Goal: Task Accomplishment & Management: Use online tool/utility

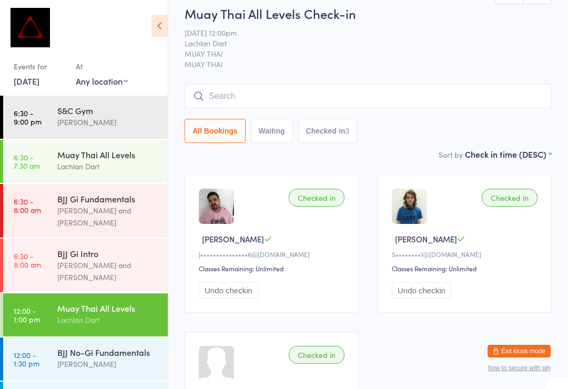
scroll to position [117, 0]
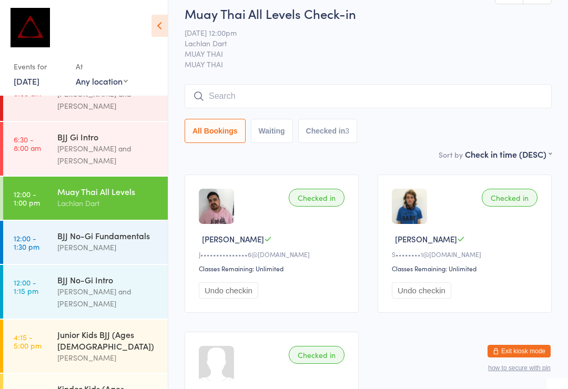
click at [80, 352] on div "[PERSON_NAME]" at bounding box center [107, 358] width 101 height 12
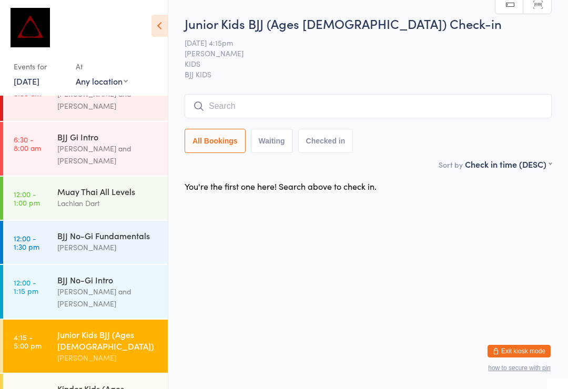
click at [377, 103] on input "search" at bounding box center [368, 106] width 367 height 24
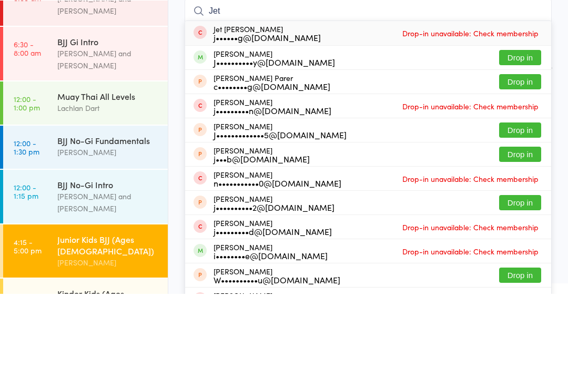
type input "Jet"
click at [524, 169] on button "Drop in" at bounding box center [520, 176] width 42 height 15
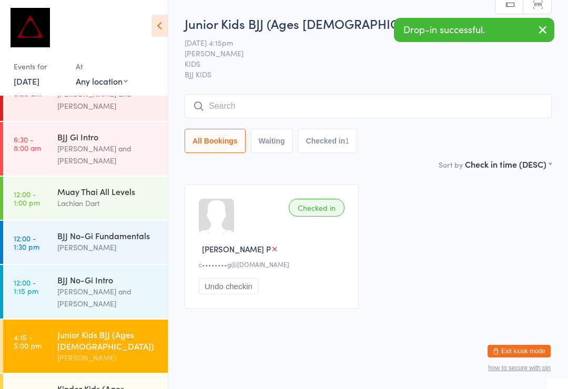
click at [473, 98] on input "search" at bounding box center [368, 106] width 367 height 24
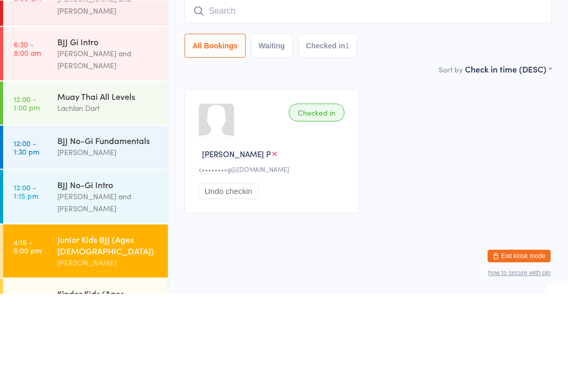
click at [332, 199] on div "Checked in" at bounding box center [317, 208] width 56 height 18
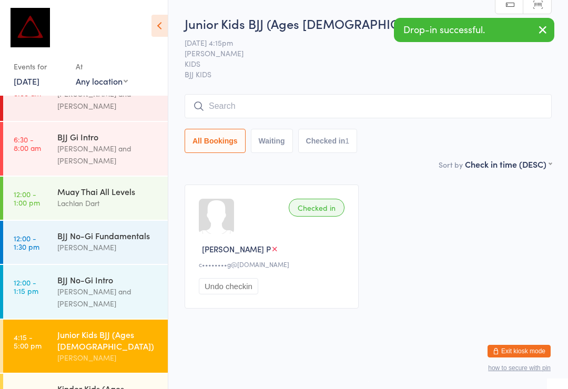
click at [311, 199] on div "Checked in" at bounding box center [317, 208] width 56 height 18
click at [326, 204] on div "Checked in" at bounding box center [317, 208] width 56 height 18
click at [231, 293] on button "Undo checkin" at bounding box center [228, 286] width 59 height 16
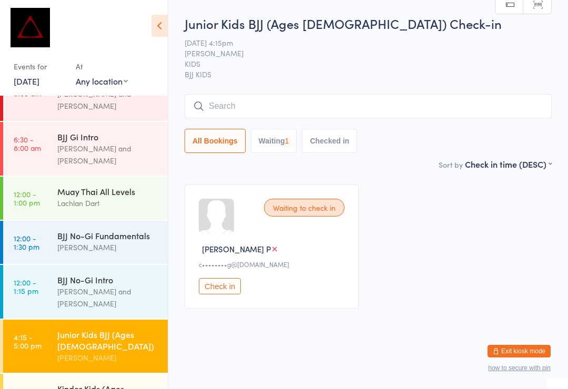
click at [241, 292] on button "Check in" at bounding box center [220, 286] width 42 height 16
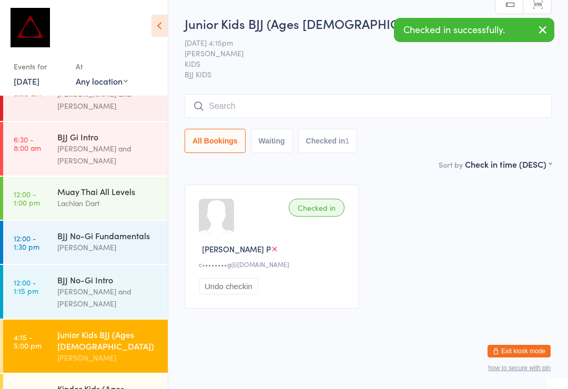
click at [256, 290] on button "Undo checkin" at bounding box center [228, 286] width 59 height 16
click at [240, 289] on button "Check in" at bounding box center [220, 286] width 42 height 16
click at [232, 288] on button "Undo checkin" at bounding box center [228, 286] width 59 height 16
click at [238, 289] on button "Check in" at bounding box center [220, 286] width 42 height 16
click at [229, 290] on button "Undo checkin" at bounding box center [228, 286] width 59 height 16
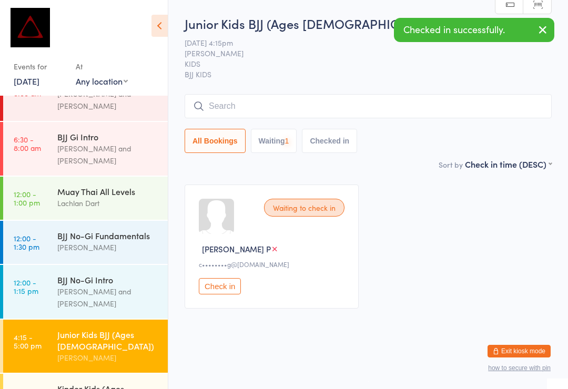
click at [319, 202] on div "Waiting to check in" at bounding box center [304, 208] width 80 height 18
click at [284, 201] on div "Waiting to check in" at bounding box center [304, 208] width 80 height 18
click at [307, 206] on div "Waiting to check in" at bounding box center [304, 208] width 80 height 18
click at [304, 205] on div "Waiting to check in" at bounding box center [304, 208] width 80 height 18
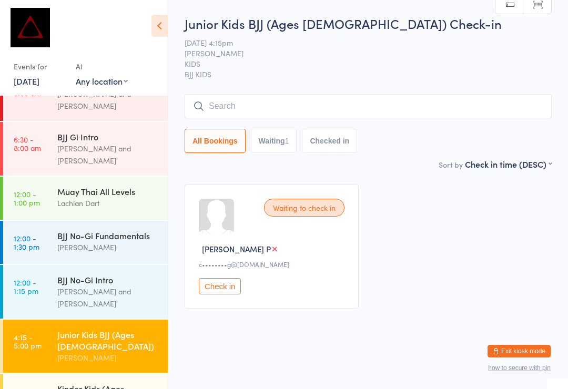
click at [231, 99] on input "search" at bounding box center [368, 106] width 367 height 24
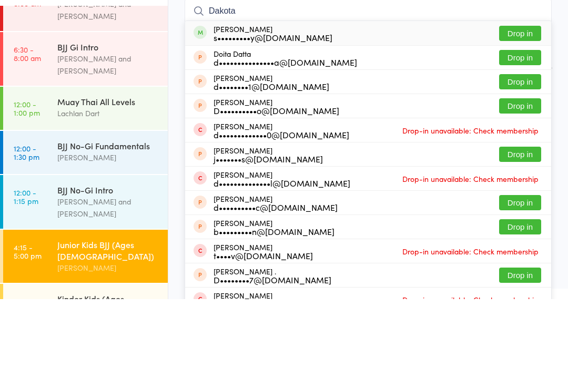
type input "Dakota"
click at [523, 116] on button "Drop in" at bounding box center [520, 123] width 42 height 15
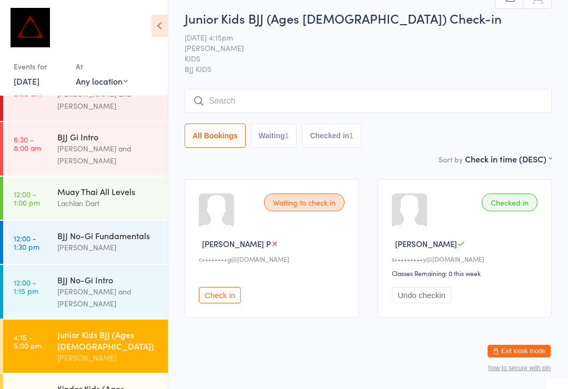
click at [291, 100] on input "search" at bounding box center [368, 101] width 367 height 24
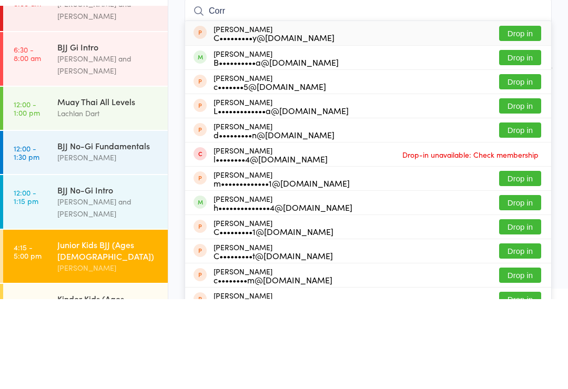
type input "Corr"
click at [524, 140] on button "Drop in" at bounding box center [520, 147] width 42 height 15
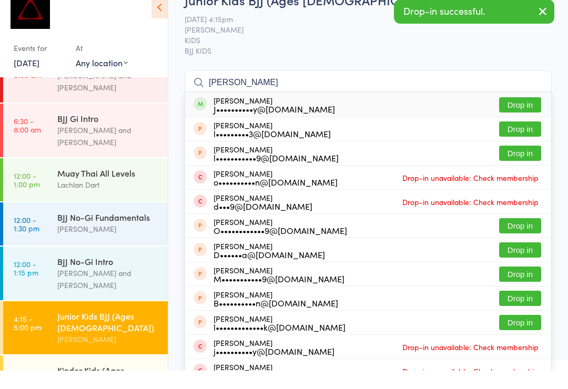
type input "[PERSON_NAME]"
click at [524, 116] on button "Drop in" at bounding box center [520, 123] width 42 height 15
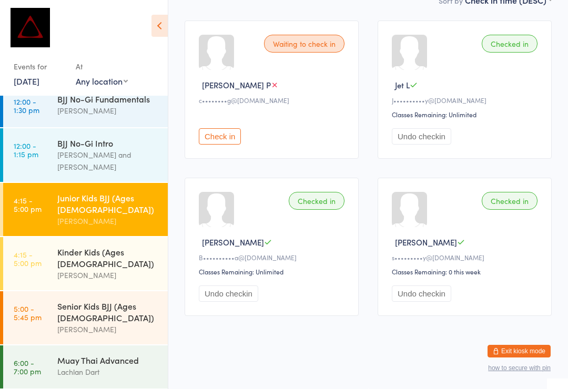
scroll to position [253, 0]
click at [45, 292] on link "5:00 - 5:45 pm Senior Kids BJJ (Ages [DEMOGRAPHIC_DATA]) [PERSON_NAME]" at bounding box center [85, 318] width 165 height 53
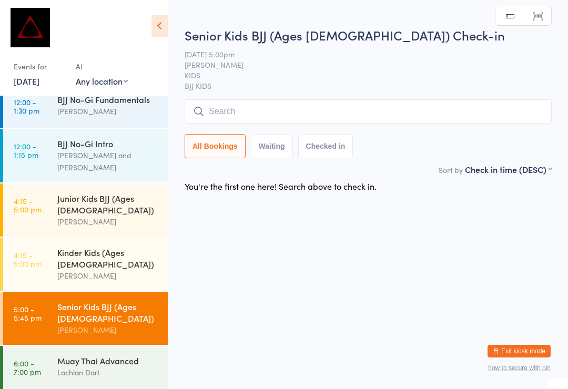
click at [352, 101] on input "search" at bounding box center [368, 111] width 367 height 24
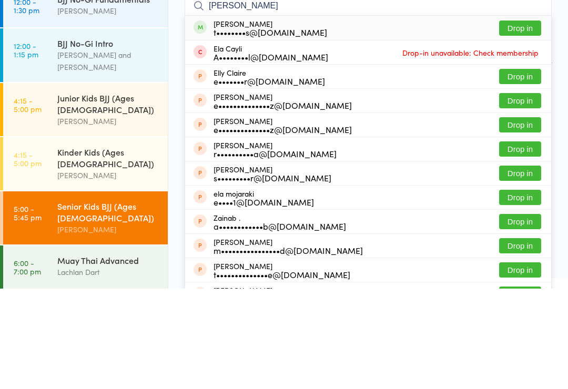
type input "[PERSON_NAME]"
click at [516, 121] on button "Drop in" at bounding box center [520, 128] width 42 height 15
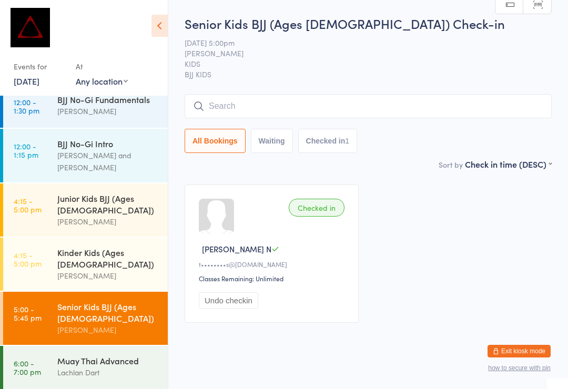
click at [499, 97] on input "search" at bounding box center [368, 106] width 367 height 24
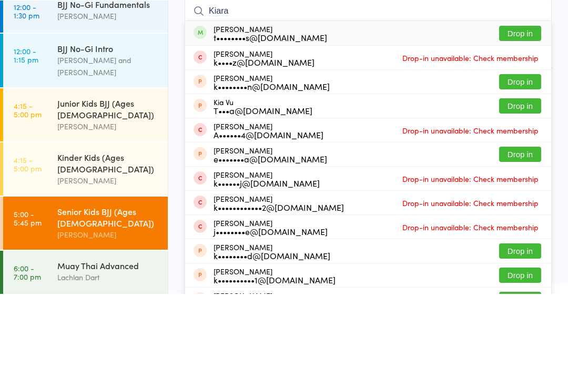
type input "Kiara"
click at [516, 121] on button "Drop in" at bounding box center [520, 128] width 42 height 15
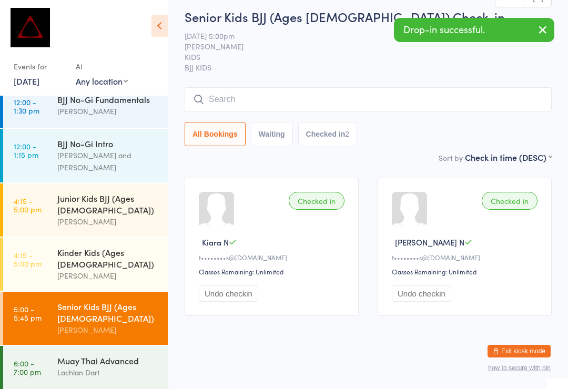
click at [426, 89] on input "search" at bounding box center [368, 99] width 367 height 24
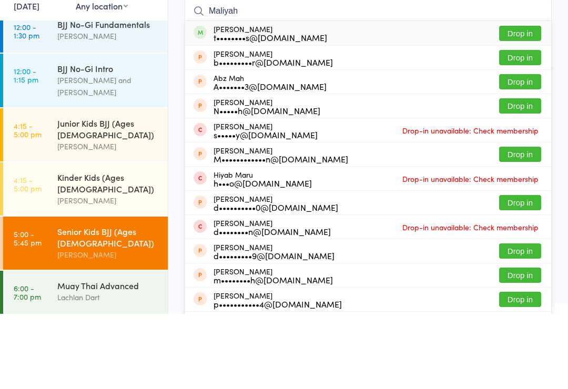
type input "Maliyah"
click at [524, 101] on button "Drop in" at bounding box center [520, 108] width 42 height 15
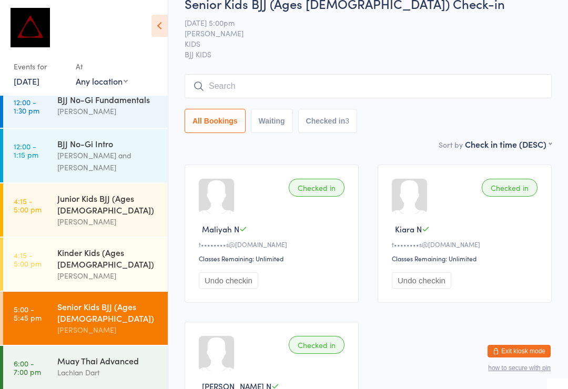
click at [342, 94] on input "search" at bounding box center [368, 86] width 367 height 24
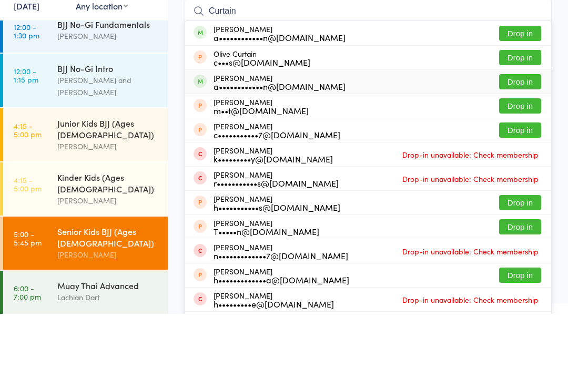
type input "Curtain"
click at [237, 145] on div "[PERSON_NAME] a••••••••••••n@[DOMAIN_NAME] Drop in" at bounding box center [368, 157] width 366 height 24
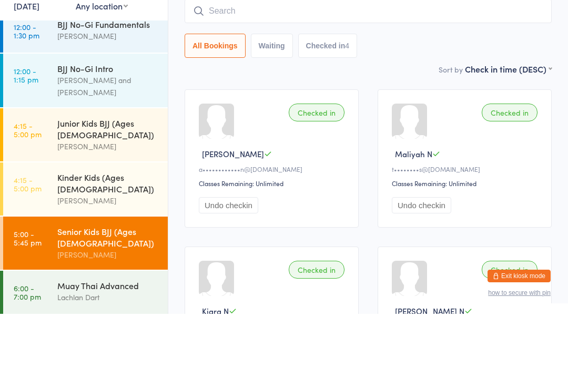
scroll to position [95, 0]
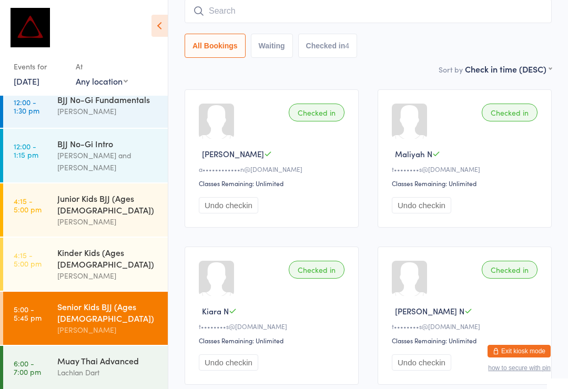
click at [225, 74] on div "Sort by Check in time (DESC) First name (ASC) First name (DESC) Last name (ASC)…" at bounding box center [368, 69] width 367 height 12
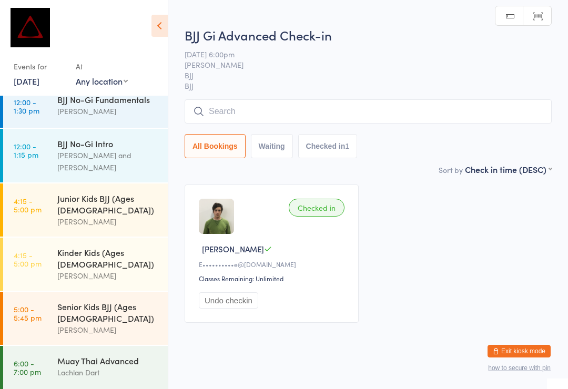
click at [391, 104] on input "search" at bounding box center [368, 111] width 367 height 24
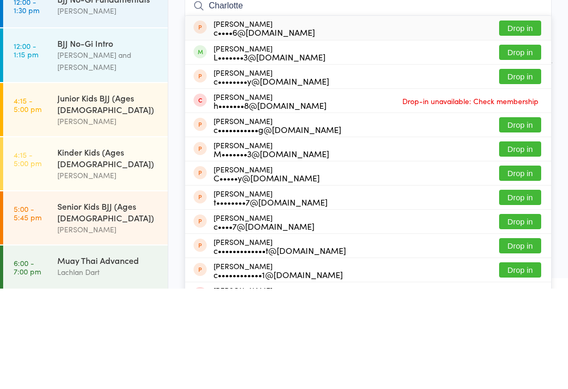
type input "Charlotte"
click at [536, 145] on button "Drop in" at bounding box center [520, 152] width 42 height 15
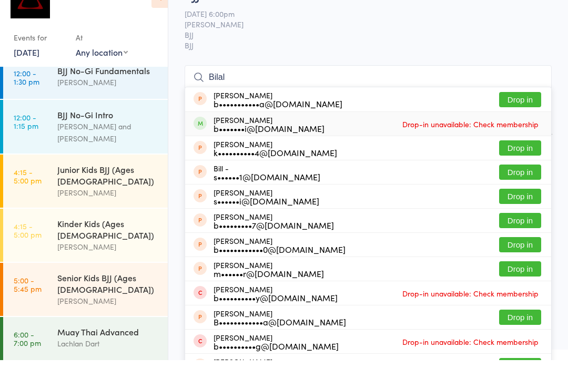
type input "Bilal"
click at [302, 153] on div "b•••••••i@[DOMAIN_NAME]" at bounding box center [268, 157] width 111 height 8
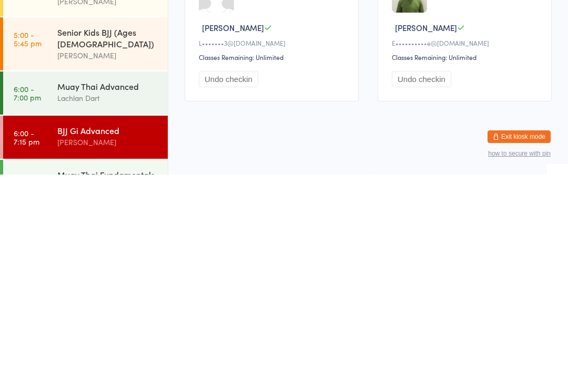
scroll to position [314, 0]
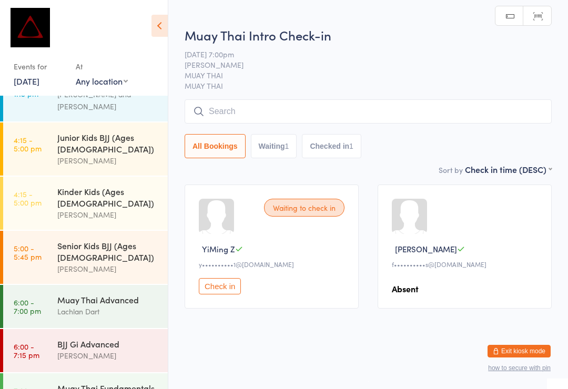
click at [299, 114] on input "search" at bounding box center [368, 111] width 367 height 24
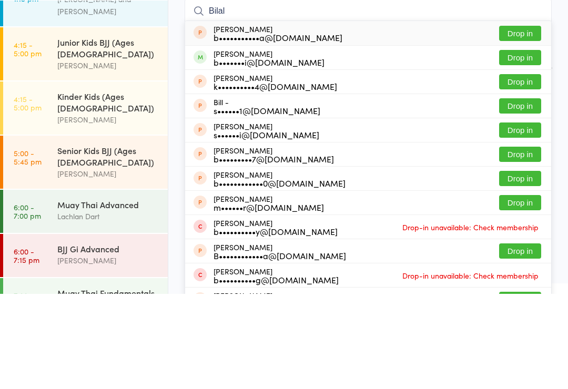
type input "Bilal"
click at [520, 145] on button "Drop in" at bounding box center [520, 152] width 42 height 15
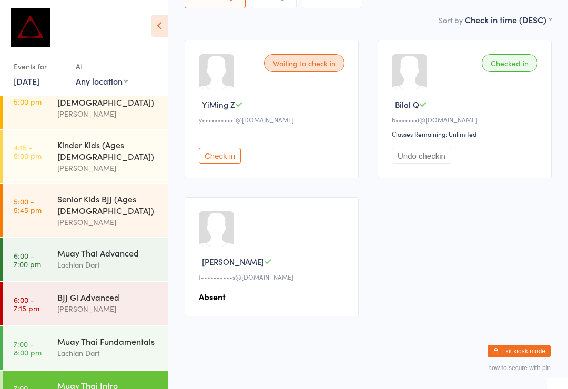
scroll to position [368, 0]
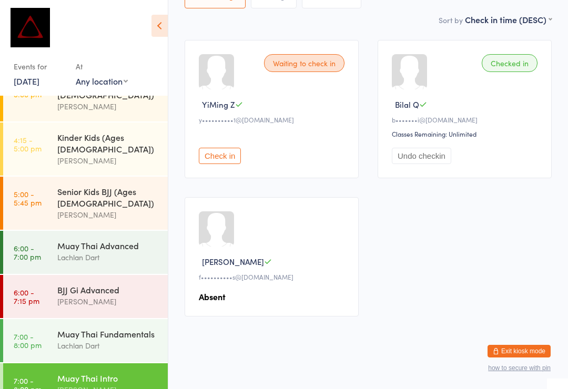
click at [129, 328] on div "Muay Thai Fundamentals" at bounding box center [107, 334] width 101 height 12
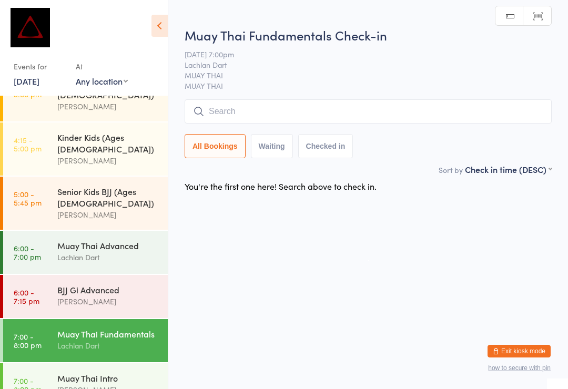
click at [340, 115] on input "search" at bounding box center [368, 111] width 367 height 24
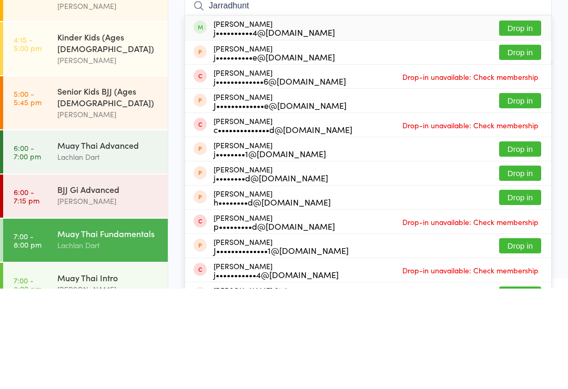
type input "Jarradhunt"
click at [521, 121] on button "Drop in" at bounding box center [520, 128] width 42 height 15
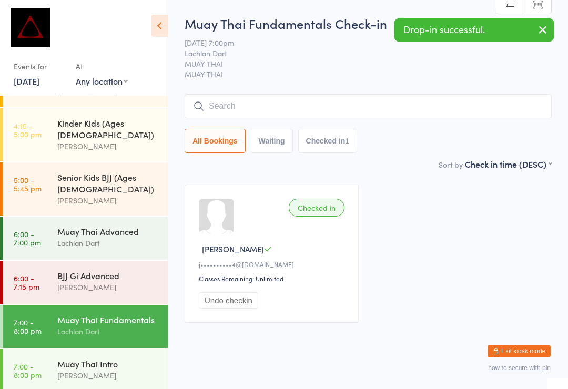
scroll to position [382, 0]
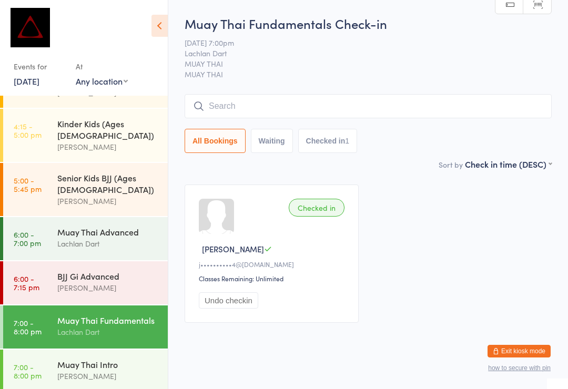
click at [111, 226] on div "Muay Thai Advanced" at bounding box center [107, 232] width 101 height 12
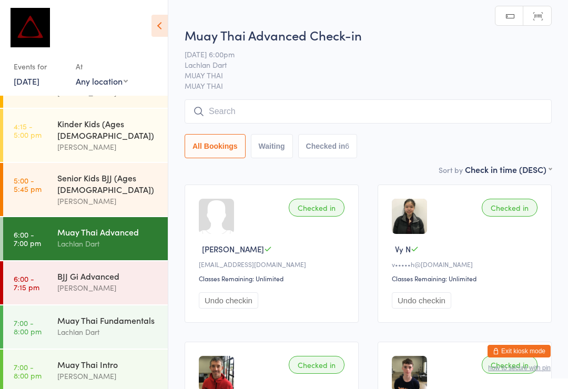
click at [462, 113] on input "search" at bounding box center [368, 111] width 367 height 24
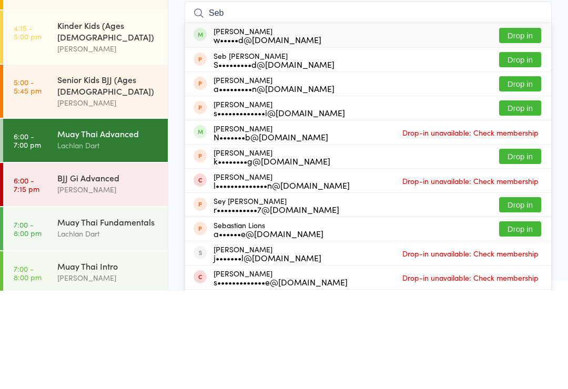
type input "Seb"
click at [526, 126] on button "Drop in" at bounding box center [520, 133] width 42 height 15
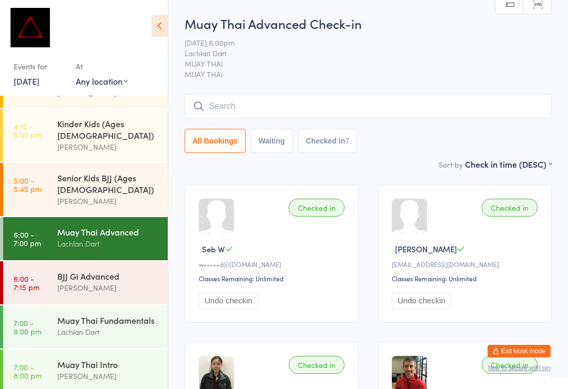
click at [120, 261] on div "BJJ Gi Advanced [PERSON_NAME]" at bounding box center [112, 282] width 110 height 42
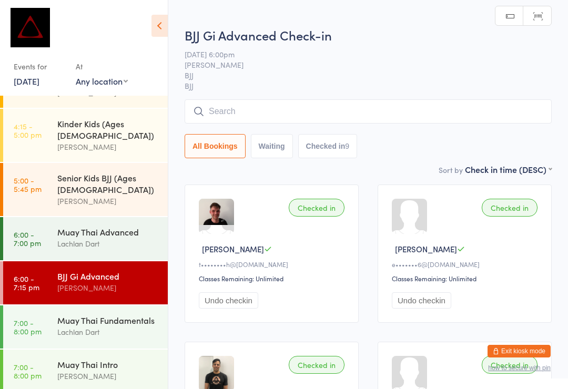
click at [280, 116] on input "search" at bounding box center [368, 111] width 367 height 24
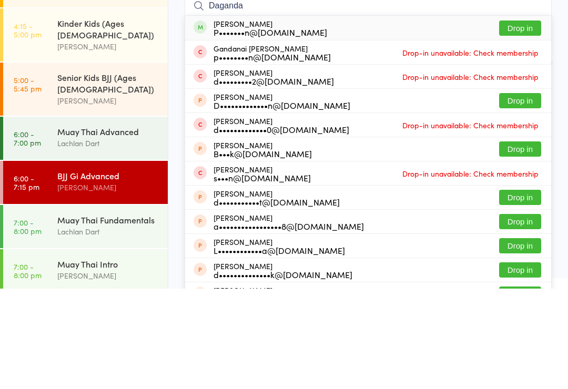
type input "Daganda"
click at [524, 121] on button "Drop in" at bounding box center [520, 128] width 42 height 15
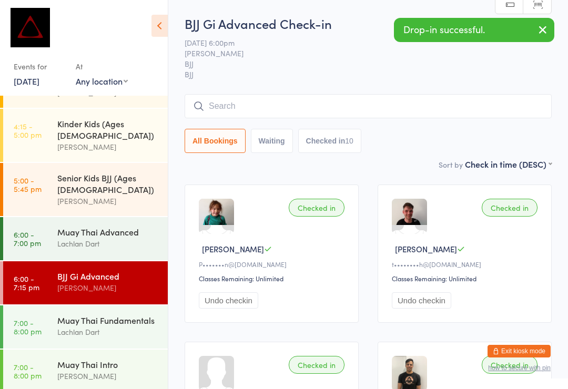
click at [400, 68] on span "BJJ" at bounding box center [360, 63] width 351 height 11
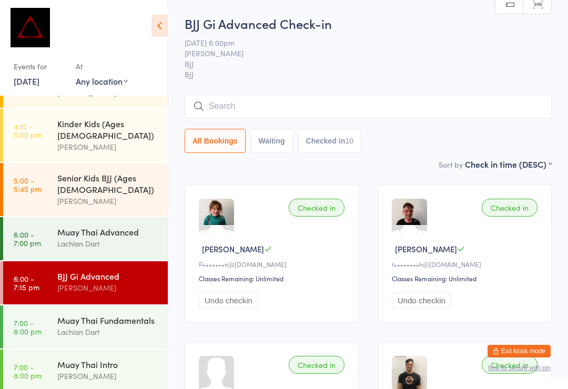
click at [308, 111] on input "search" at bounding box center [368, 106] width 367 height 24
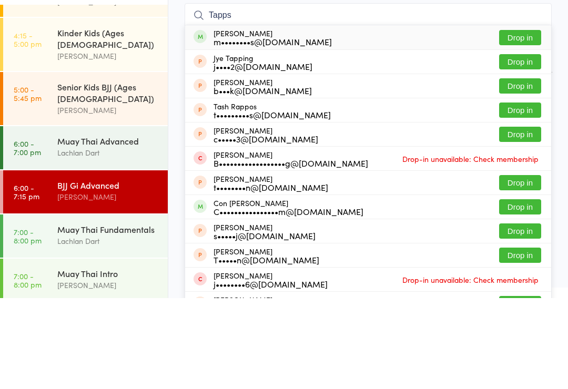
type input "Tapps"
click at [521, 121] on button "Drop in" at bounding box center [520, 128] width 42 height 15
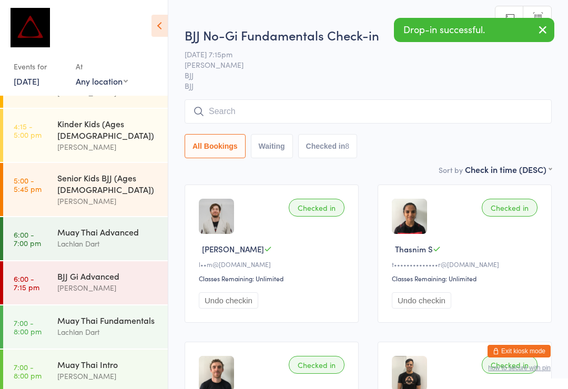
click at [337, 122] on input "search" at bounding box center [368, 111] width 367 height 24
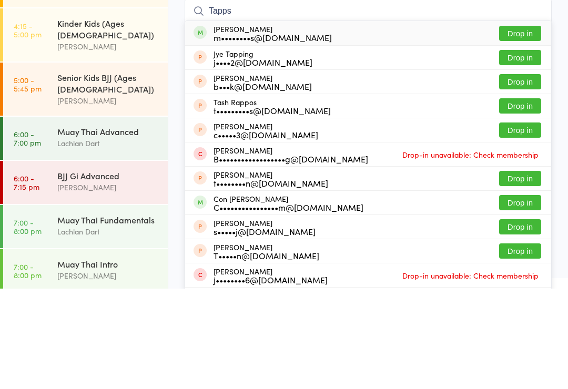
type input "Tapps"
click at [523, 126] on button "Drop in" at bounding box center [520, 133] width 42 height 15
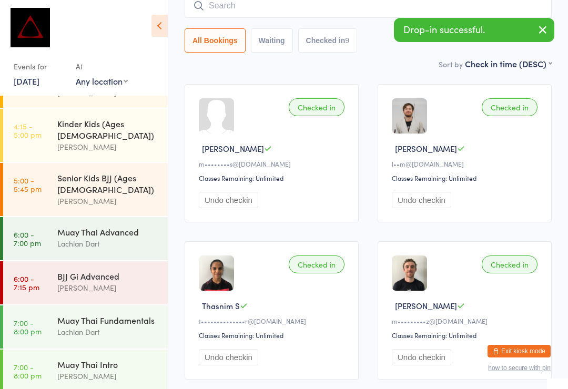
click at [75, 282] on div "[PERSON_NAME]" at bounding box center [107, 288] width 101 height 12
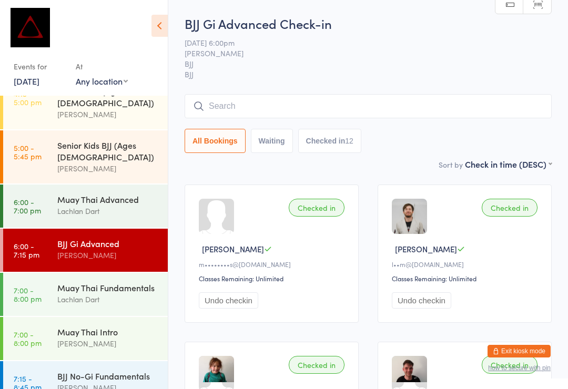
scroll to position [413, 0]
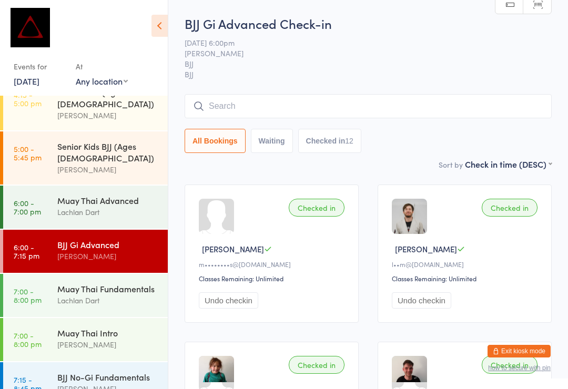
click at [111, 250] on div "[PERSON_NAME]" at bounding box center [107, 256] width 101 height 12
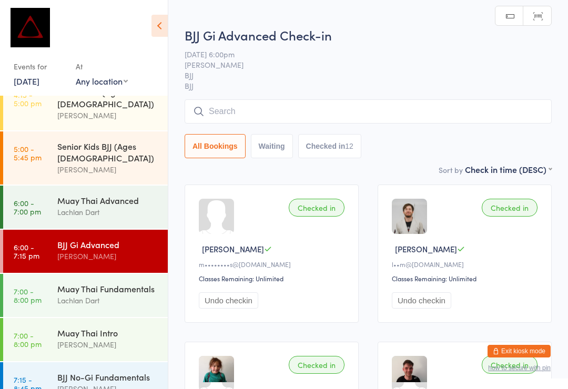
click at [329, 111] on input "search" at bounding box center [368, 111] width 367 height 24
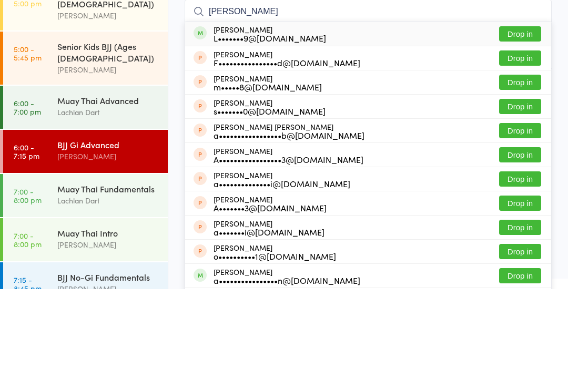
type input "[PERSON_NAME]"
click at [532, 126] on button "Drop in" at bounding box center [520, 133] width 42 height 15
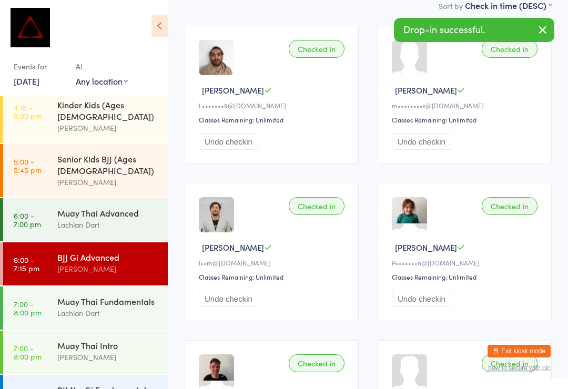
scroll to position [397, 0]
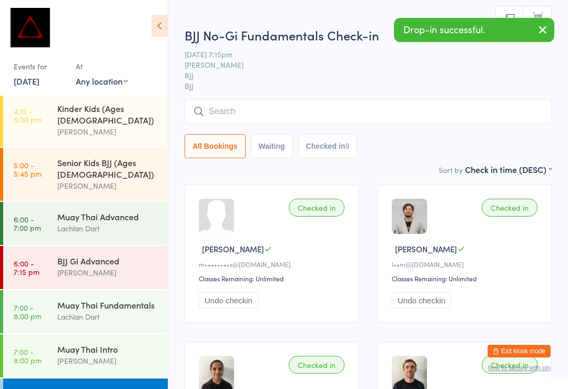
click at [315, 114] on input "search" at bounding box center [368, 111] width 367 height 24
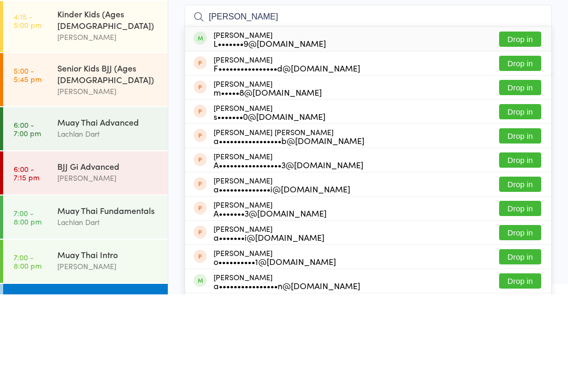
type input "[PERSON_NAME]"
click at [527, 126] on button "Drop in" at bounding box center [520, 133] width 42 height 15
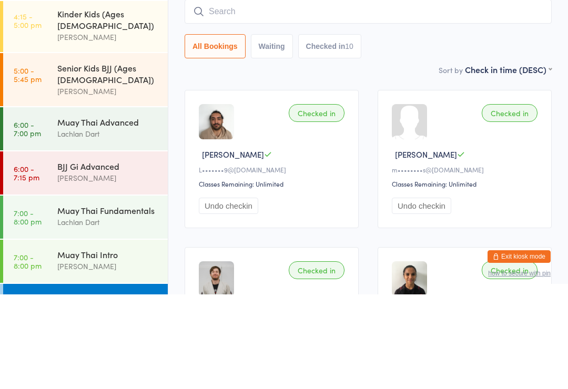
click at [34, 259] on time "6:00 - 7:15 pm" at bounding box center [27, 267] width 26 height 17
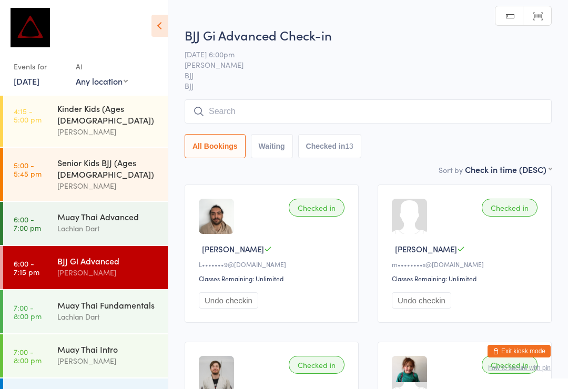
click at [207, 113] on input "search" at bounding box center [368, 111] width 367 height 24
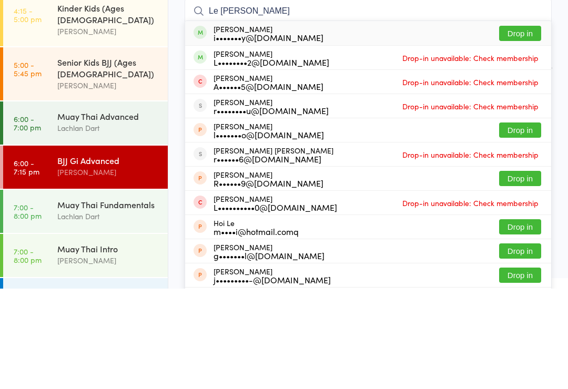
type input "Le [PERSON_NAME]"
click at [509, 126] on button "Drop in" at bounding box center [520, 133] width 42 height 15
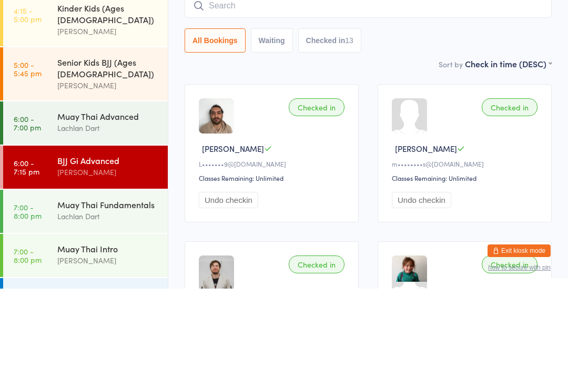
scroll to position [100, 0]
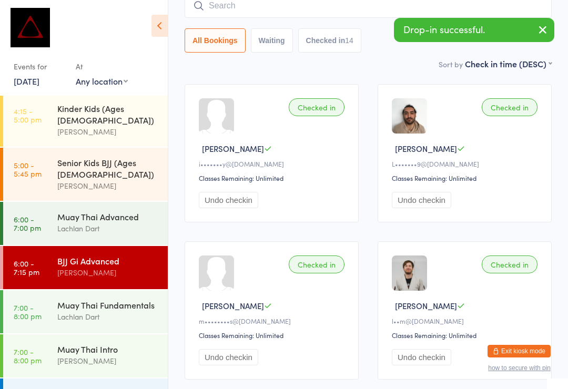
click at [282, 17] on input "search" at bounding box center [368, 6] width 367 height 24
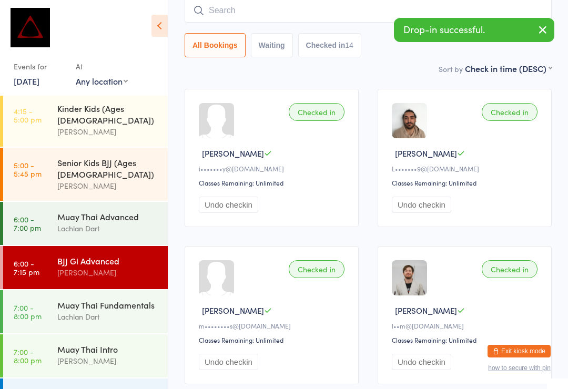
scroll to position [95, 0]
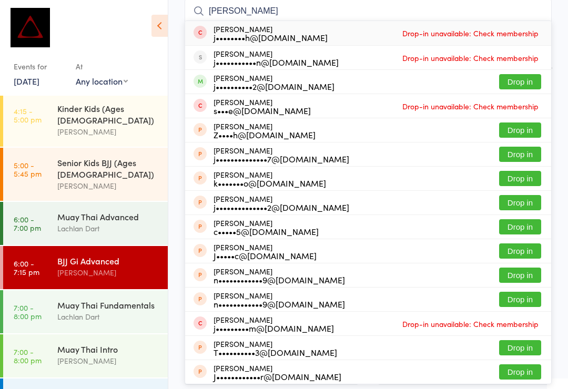
type input "[PERSON_NAME]"
click at [521, 86] on button "Drop in" at bounding box center [520, 81] width 42 height 15
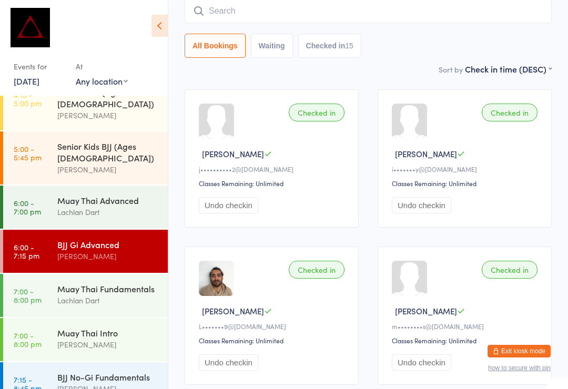
scroll to position [413, 0]
click at [51, 186] on link "6:00 - 7:00 pm Muay Thai Advanced Lachlan Dart" at bounding box center [85, 207] width 165 height 43
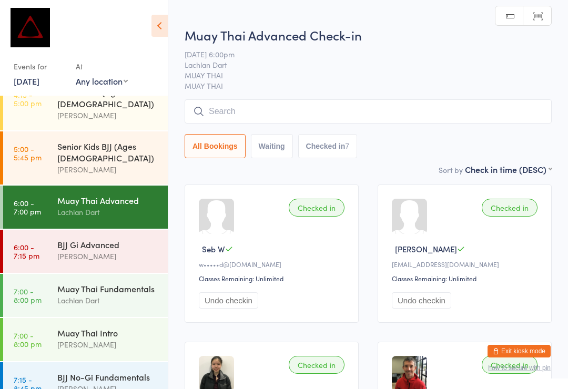
click at [227, 130] on div "All Bookings Waiting Checked in 7" at bounding box center [368, 128] width 367 height 59
click at [239, 114] on input "search" at bounding box center [368, 111] width 367 height 24
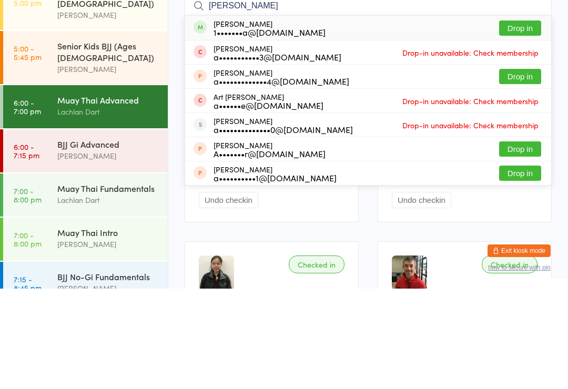
type input "[PERSON_NAME]"
click at [512, 121] on button "Drop in" at bounding box center [520, 128] width 42 height 15
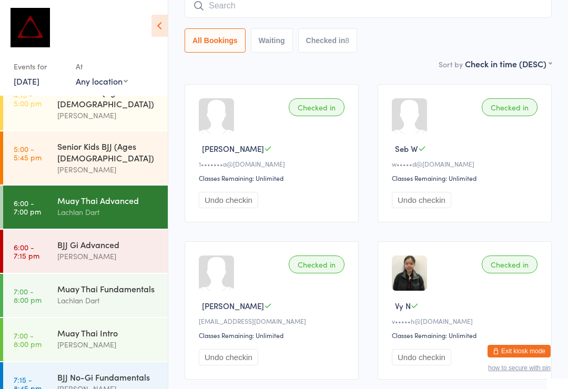
click at [402, 69] on div "Sort by Check in time (DESC) First name (ASC) First name (DESC) Last name (ASC)…" at bounding box center [368, 64] width 367 height 12
click at [256, 10] on input "search" at bounding box center [368, 6] width 367 height 24
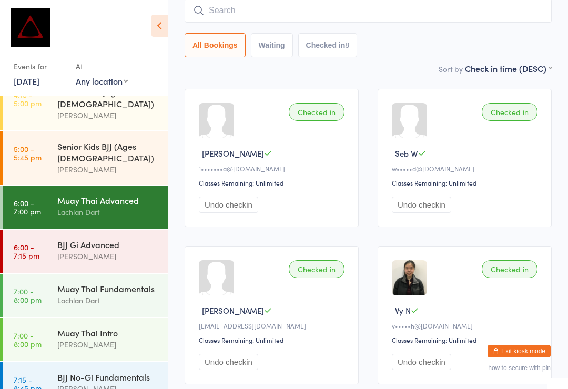
scroll to position [95, 0]
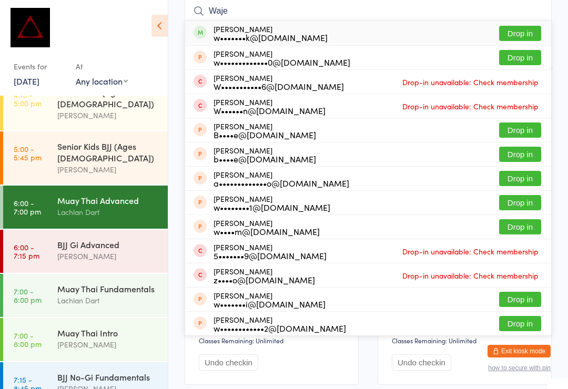
type input "Waje"
click at [530, 33] on button "Drop in" at bounding box center [520, 33] width 42 height 15
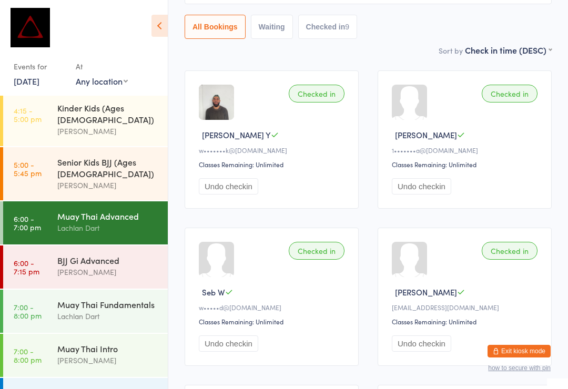
scroll to position [397, 0]
click at [111, 311] on div "Lachlan Dart" at bounding box center [107, 317] width 101 height 12
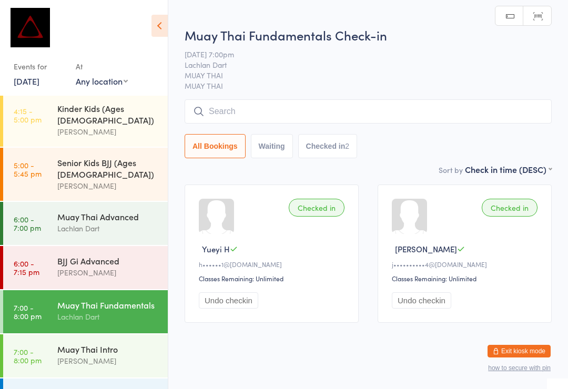
click at [441, 109] on input "search" at bounding box center [368, 111] width 367 height 24
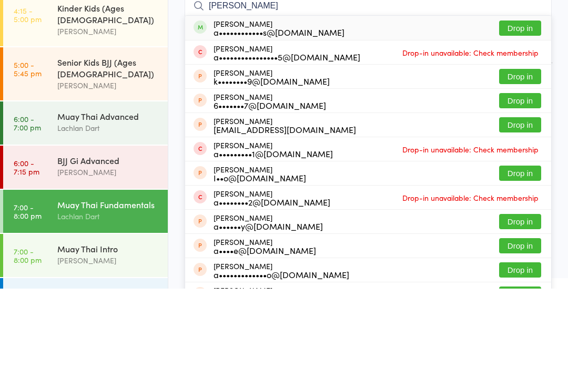
type input "[PERSON_NAME]"
click at [531, 121] on button "Drop in" at bounding box center [520, 128] width 42 height 15
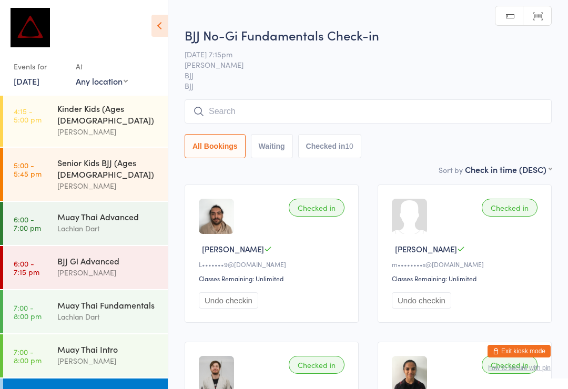
click at [366, 101] on input "search" at bounding box center [368, 111] width 367 height 24
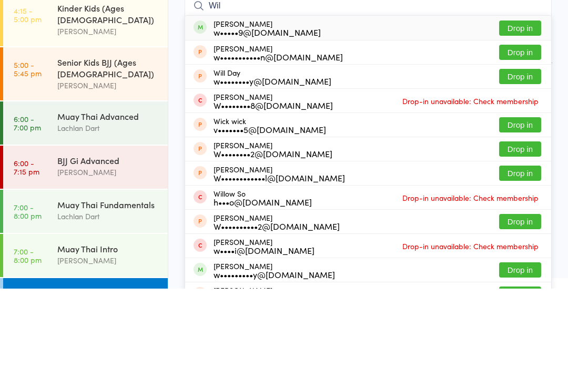
type input "Wil"
click at [524, 121] on button "Drop in" at bounding box center [520, 128] width 42 height 15
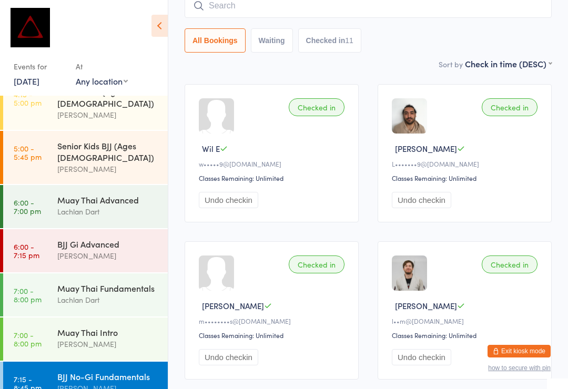
scroll to position [413, 0]
click at [115, 283] on div "Muay Thai Fundamentals" at bounding box center [107, 289] width 101 height 12
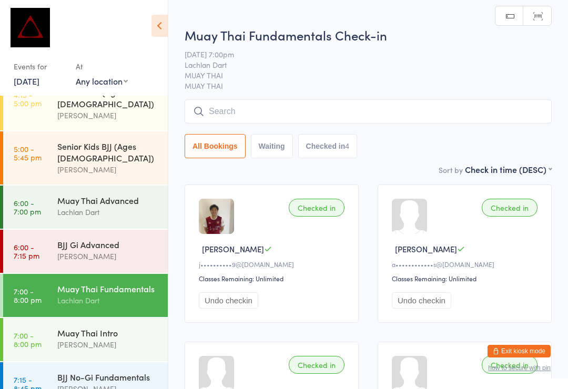
click at [332, 112] on input "search" at bounding box center [368, 111] width 367 height 24
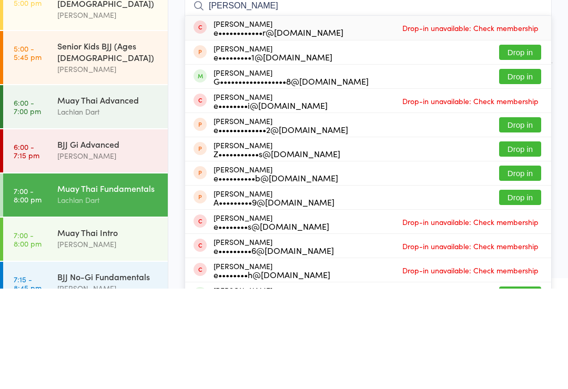
type input "[PERSON_NAME]"
click at [522, 169] on button "Drop in" at bounding box center [520, 176] width 42 height 15
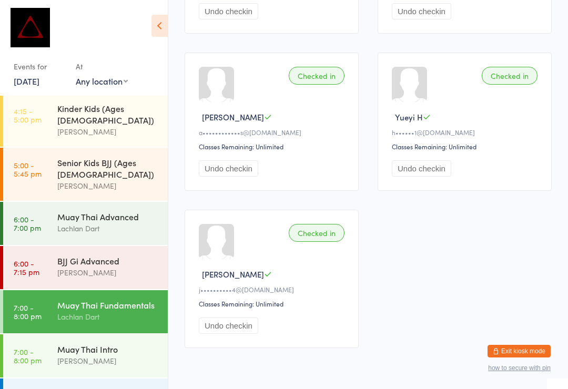
scroll to position [324, 0]
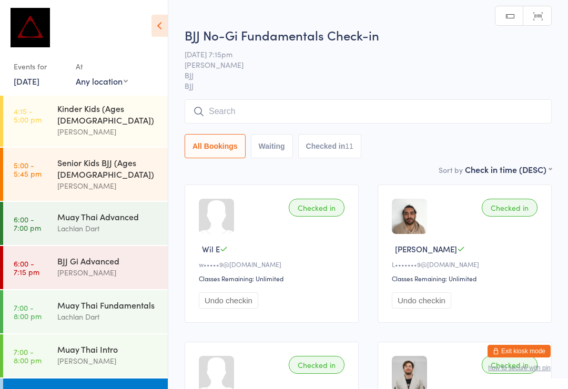
click at [225, 113] on input "search" at bounding box center [368, 111] width 367 height 24
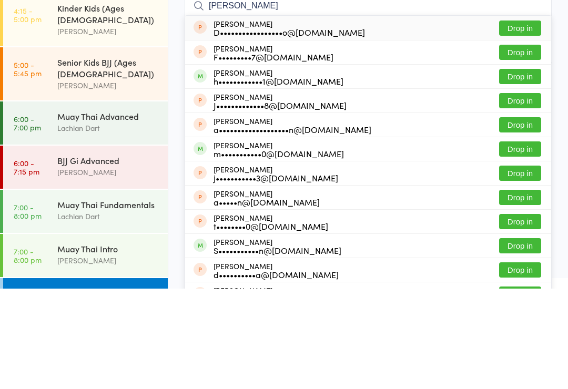
type input "[PERSON_NAME]"
click at [522, 169] on button "Drop in" at bounding box center [520, 176] width 42 height 15
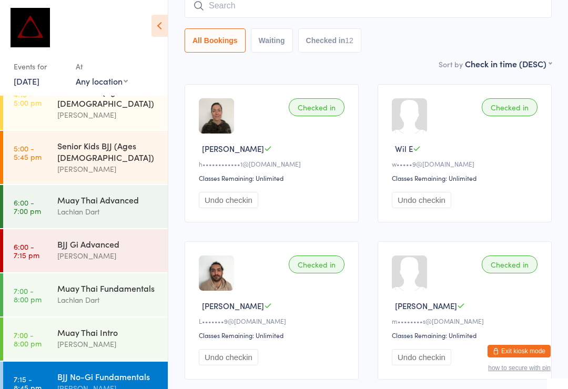
scroll to position [413, 0]
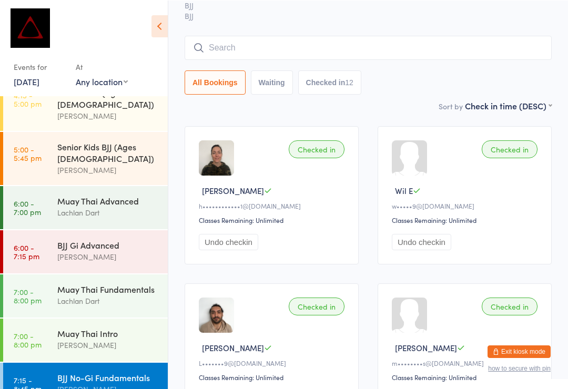
click at [381, 51] on input "search" at bounding box center [368, 47] width 367 height 24
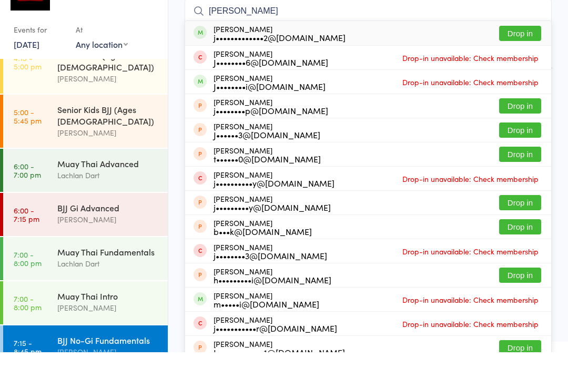
type input "[PERSON_NAME]"
click at [519, 63] on button "Drop in" at bounding box center [520, 70] width 42 height 15
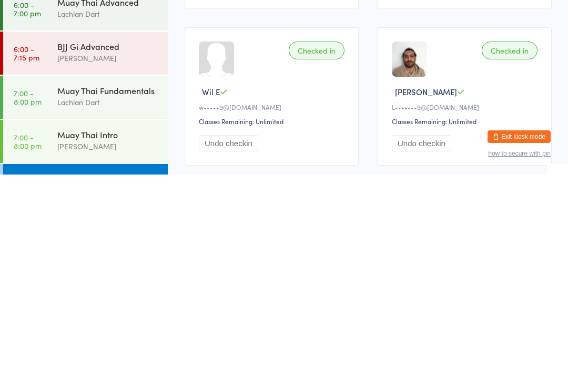
scroll to position [100, 0]
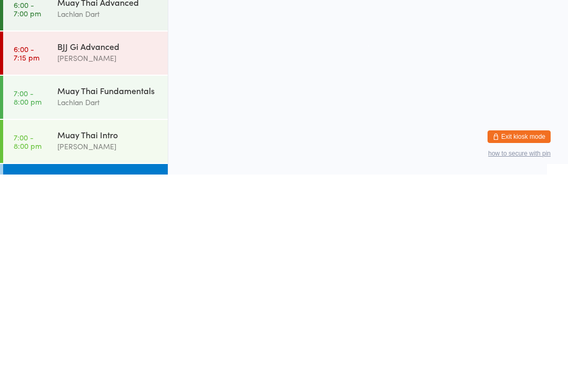
scroll to position [0, 0]
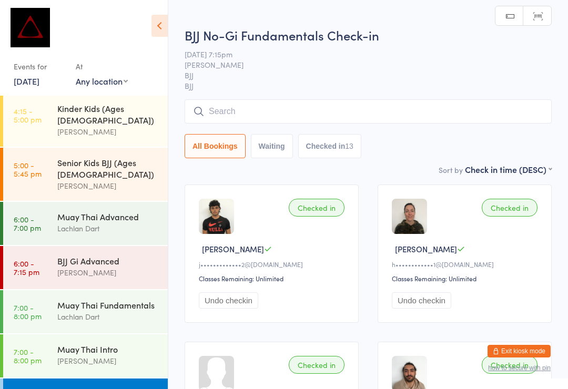
click at [229, 111] on input "search" at bounding box center [368, 111] width 367 height 24
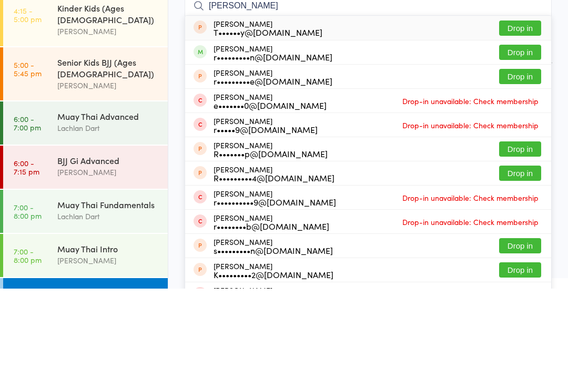
type input "[PERSON_NAME]"
click at [514, 145] on button "Drop in" at bounding box center [520, 152] width 42 height 15
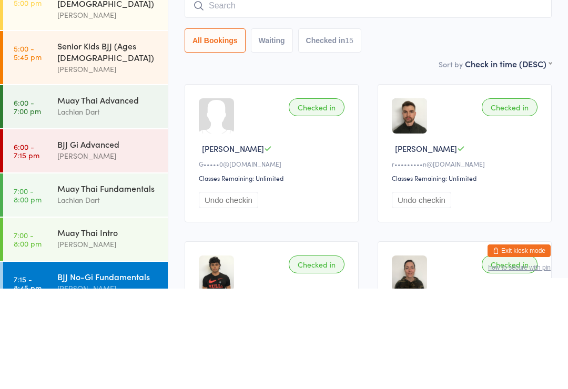
scroll to position [413, 0]
click at [399, 94] on input "search" at bounding box center [368, 106] width 367 height 24
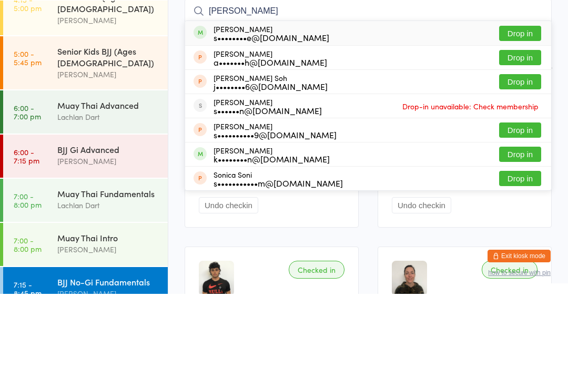
type input "[PERSON_NAME]"
click at [524, 121] on button "Drop in" at bounding box center [520, 128] width 42 height 15
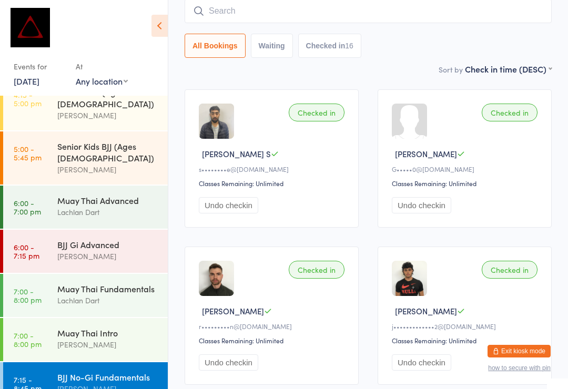
click at [37, 331] on time "7:00 - 8:00 pm" at bounding box center [28, 339] width 28 height 17
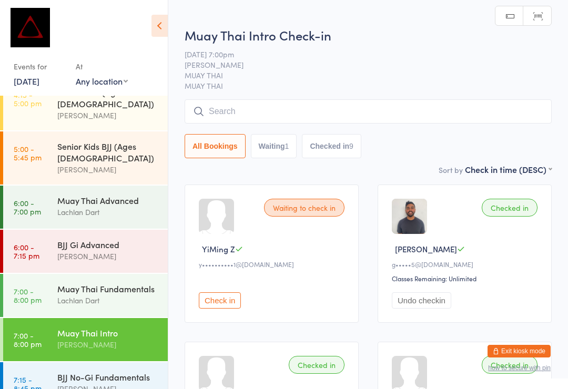
click at [468, 110] on input "search" at bounding box center [368, 111] width 367 height 24
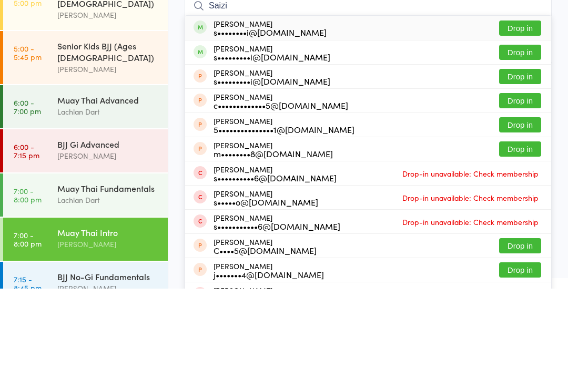
type input "Saizi"
click at [530, 121] on button "Drop in" at bounding box center [520, 128] width 42 height 15
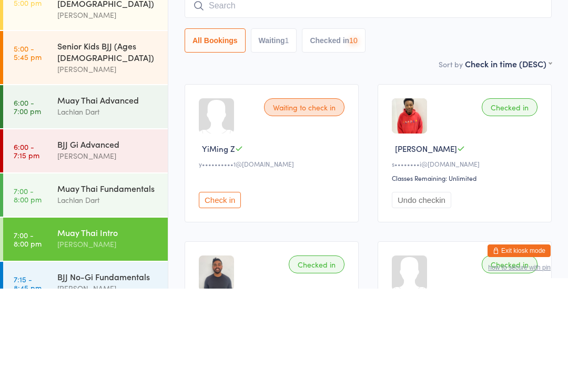
click at [481, 94] on input "search" at bounding box center [368, 106] width 367 height 24
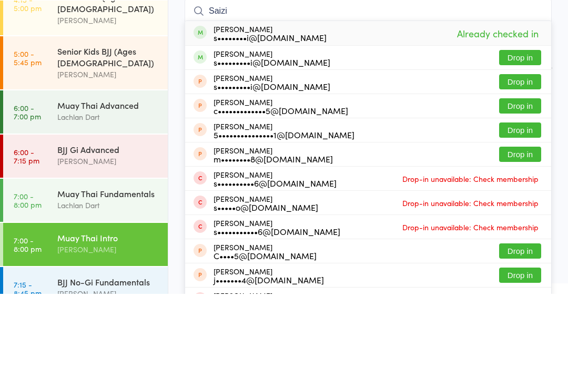
type input "Saizi"
click at [521, 145] on button "Drop in" at bounding box center [520, 152] width 42 height 15
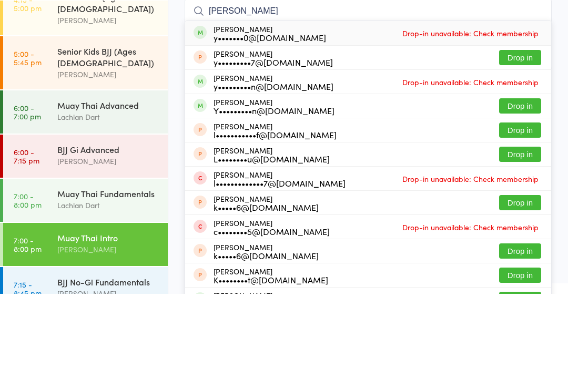
type input "[PERSON_NAME]"
click at [531, 194] on button "Drop in" at bounding box center [520, 201] width 42 height 15
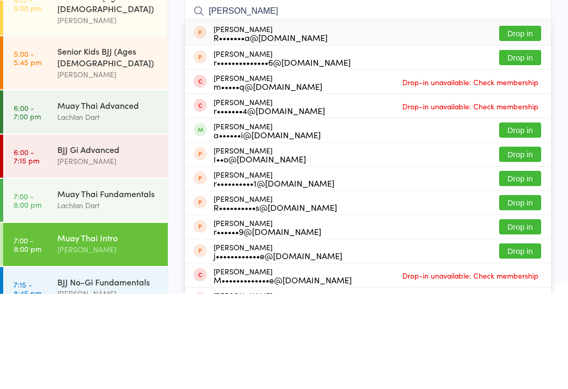
type input "[PERSON_NAME]"
click at [527, 218] on button "Drop in" at bounding box center [520, 225] width 42 height 15
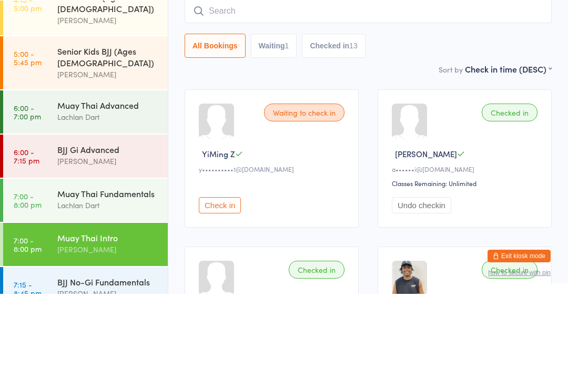
click at [131, 274] on div "Muay Thai Fundamentals Lachlan Dart" at bounding box center [112, 295] width 110 height 42
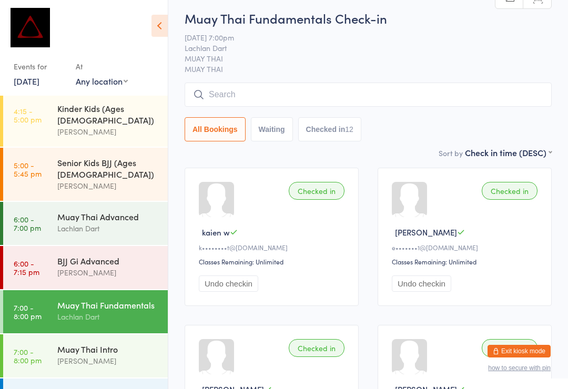
scroll to position [397, 0]
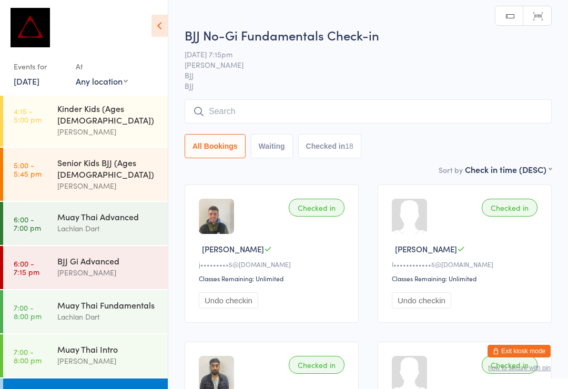
click at [331, 107] on input "search" at bounding box center [368, 111] width 367 height 24
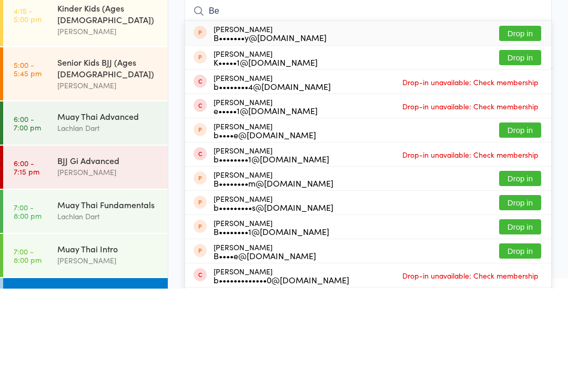
type input "B"
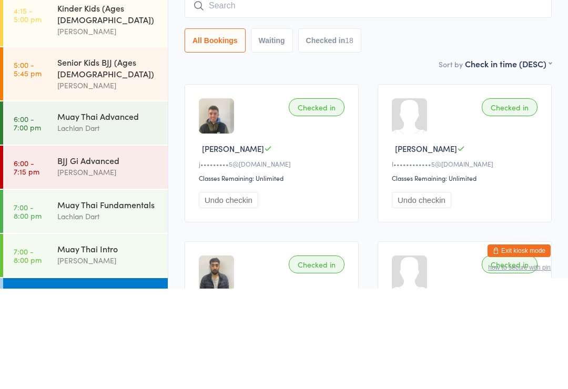
click at [330, 129] on button "Checked in 18" at bounding box center [329, 141] width 63 height 24
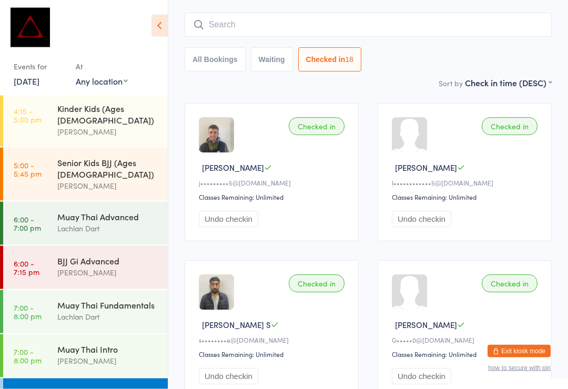
scroll to position [71, 0]
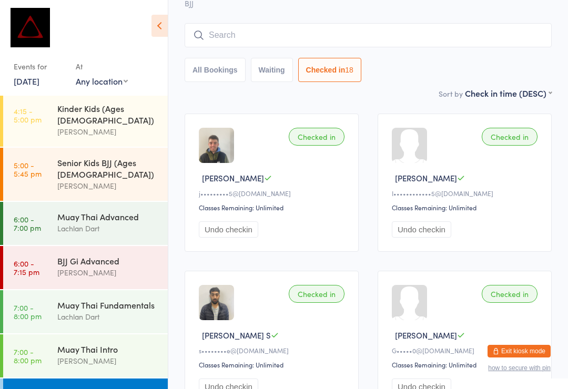
click at [427, 29] on input "search" at bounding box center [368, 35] width 367 height 24
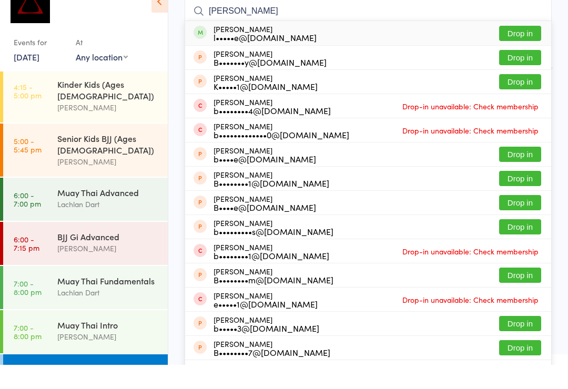
type input "[PERSON_NAME]"
click at [471, 45] on div "[PERSON_NAME] l•••••e@[DOMAIN_NAME] Drop in" at bounding box center [368, 57] width 366 height 24
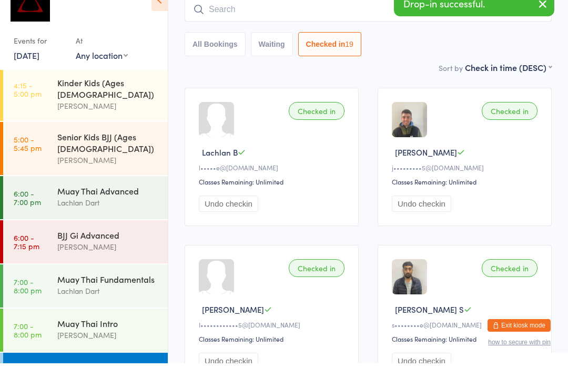
scroll to position [97, 0]
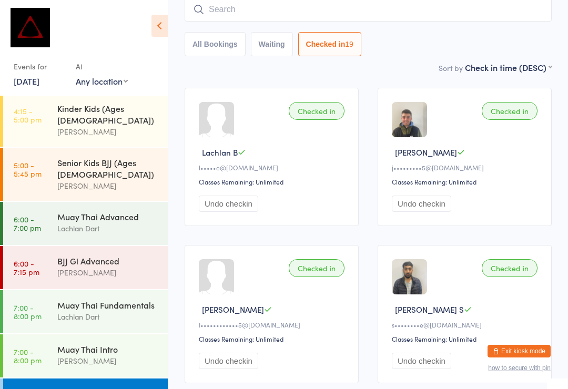
click at [365, 4] on input "search" at bounding box center [368, 9] width 367 height 24
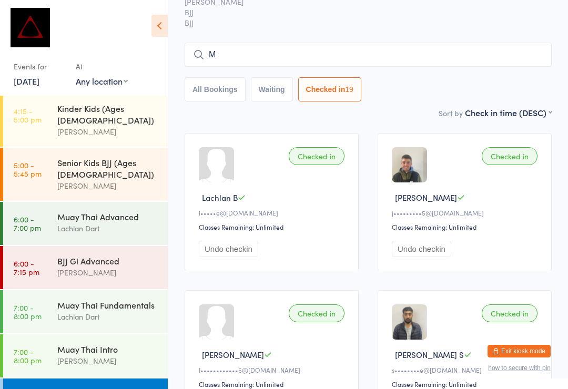
scroll to position [0, 0]
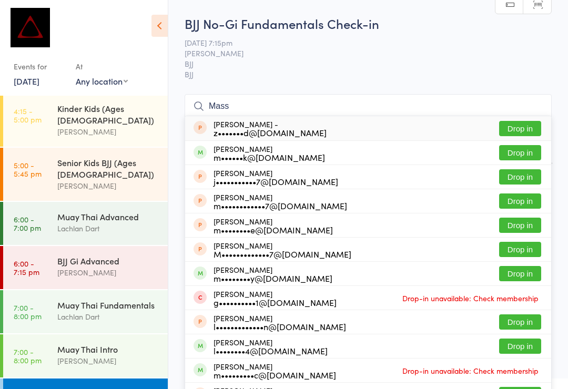
type input "Mass"
click at [528, 154] on button "Drop in" at bounding box center [520, 152] width 42 height 15
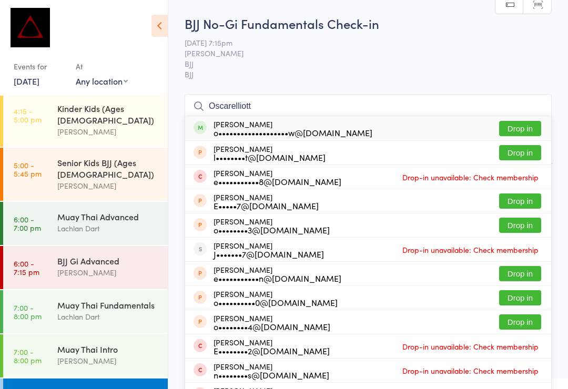
type input "Oscarelliott"
click at [512, 136] on button "Drop in" at bounding box center [520, 128] width 42 height 15
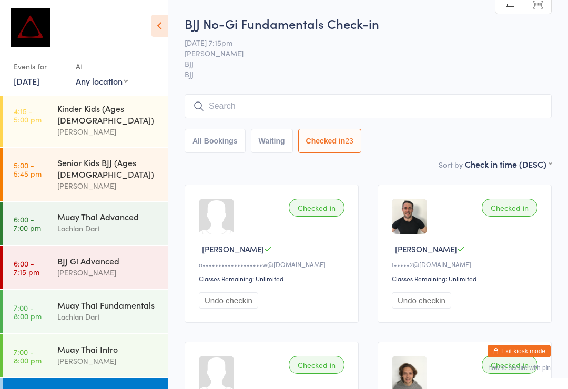
click at [454, 112] on input "search" at bounding box center [368, 106] width 367 height 24
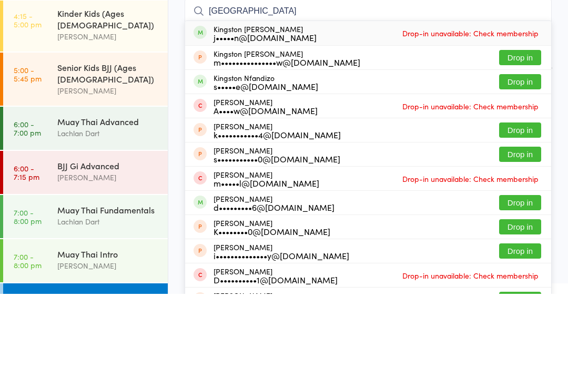
type input "[GEOGRAPHIC_DATA]"
click at [517, 169] on button "Drop in" at bounding box center [520, 176] width 42 height 15
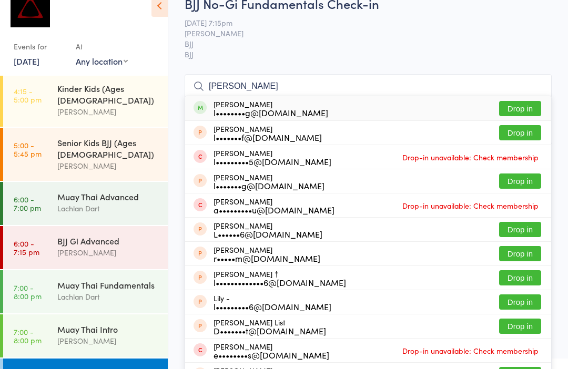
type input "[PERSON_NAME]"
click at [525, 121] on button "Drop in" at bounding box center [520, 128] width 42 height 15
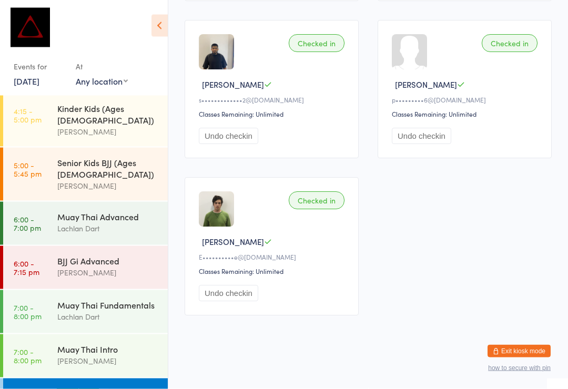
scroll to position [1928, 0]
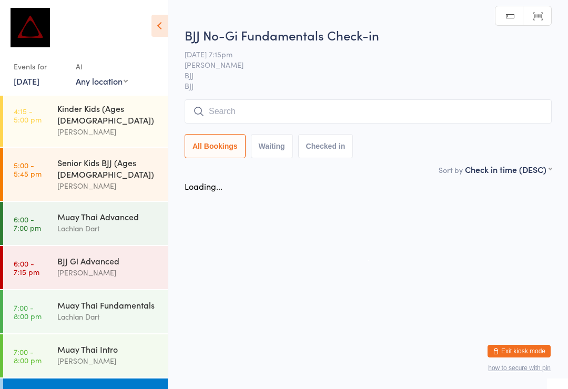
scroll to position [0, 0]
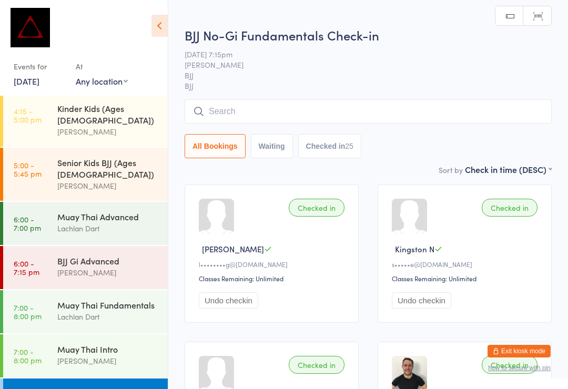
click at [225, 103] on input "search" at bounding box center [368, 111] width 367 height 24
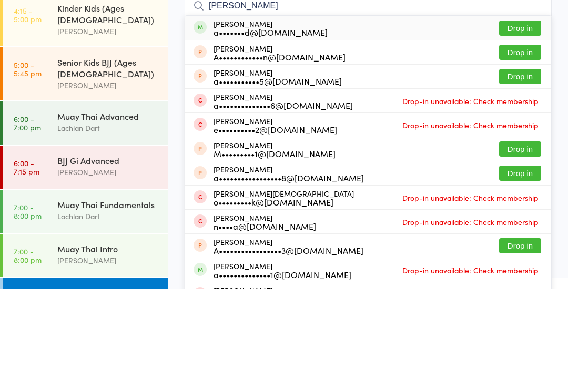
type input "[PERSON_NAME]"
click at [529, 121] on button "Drop in" at bounding box center [520, 128] width 42 height 15
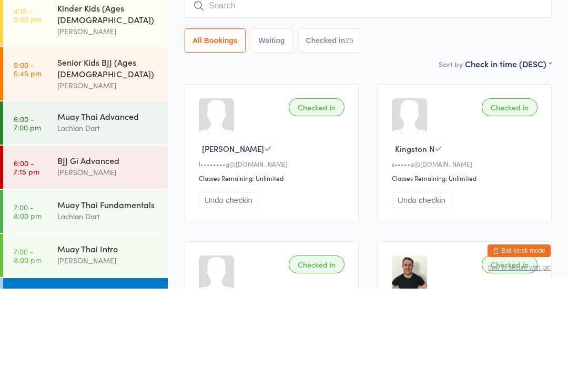
scroll to position [100, 0]
